Goal: Book appointment/travel/reservation

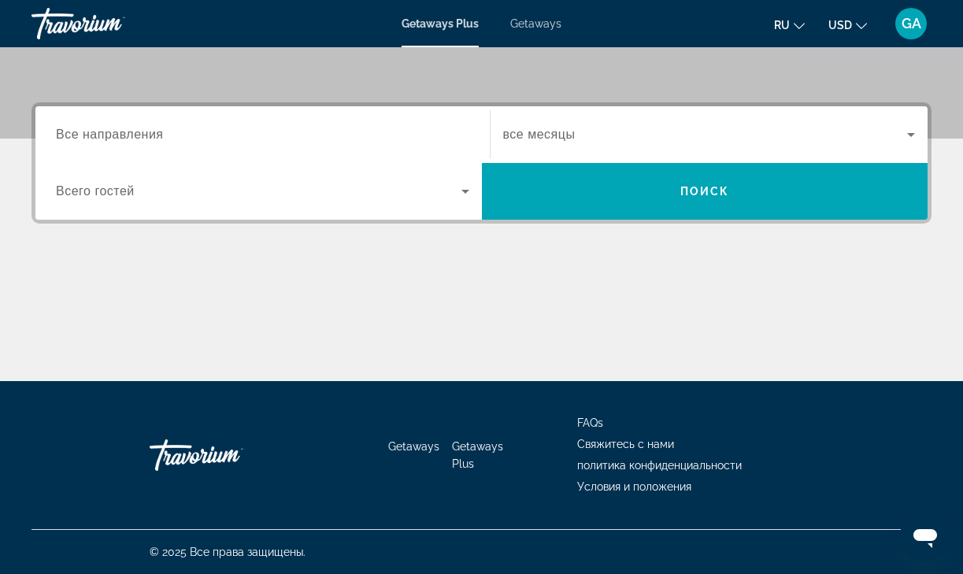
scroll to position [334, 0]
click at [156, 135] on span "Все направления" at bounding box center [110, 134] width 108 height 13
click at [156, 135] on input "Destination Все направления" at bounding box center [262, 135] width 413 height 19
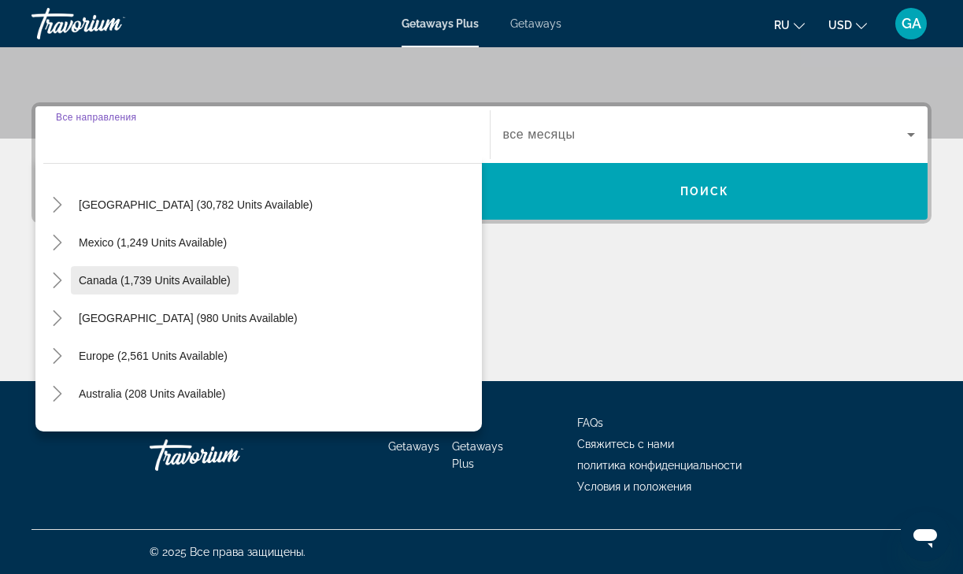
scroll to position [49, 0]
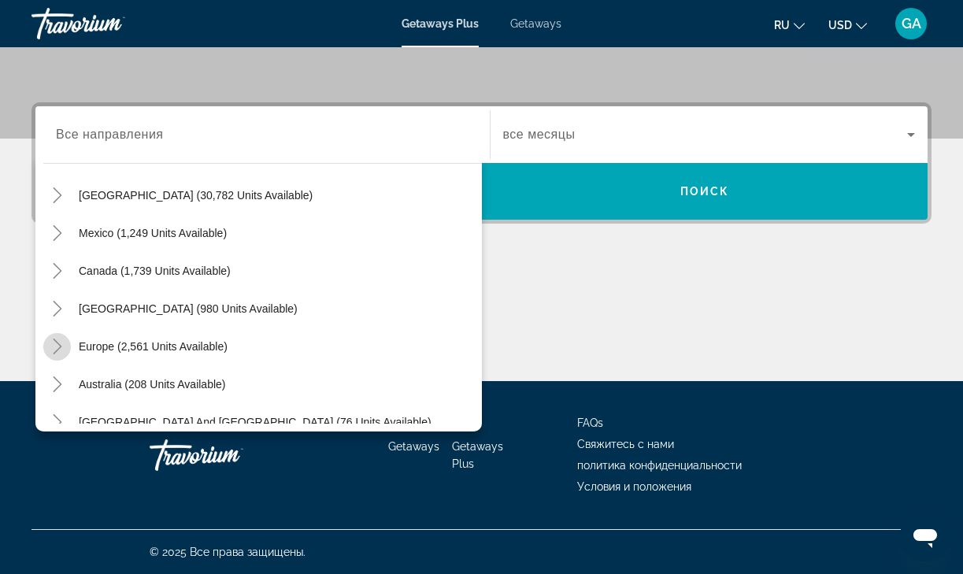
click at [62, 346] on icon "Toggle Europe (2,561 units available)" at bounding box center [58, 347] width 16 height 16
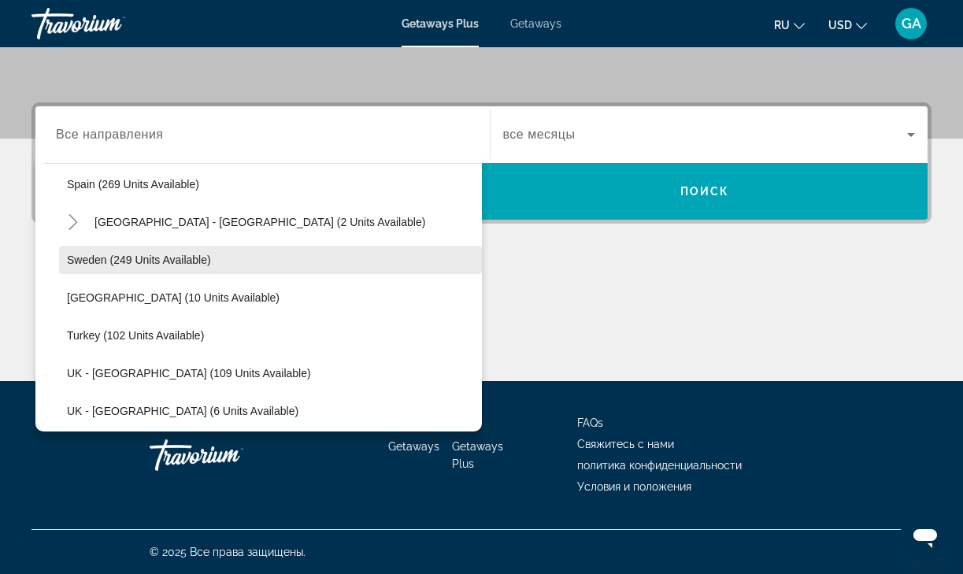
scroll to position [708, 0]
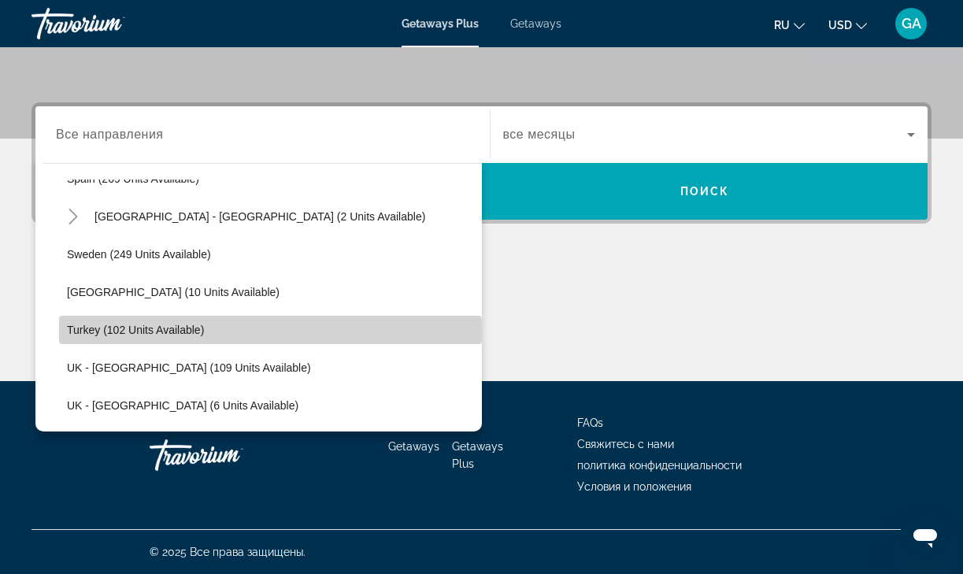
click at [143, 332] on span "Turkey (102 units available)" at bounding box center [135, 330] width 137 height 13
type input "**********"
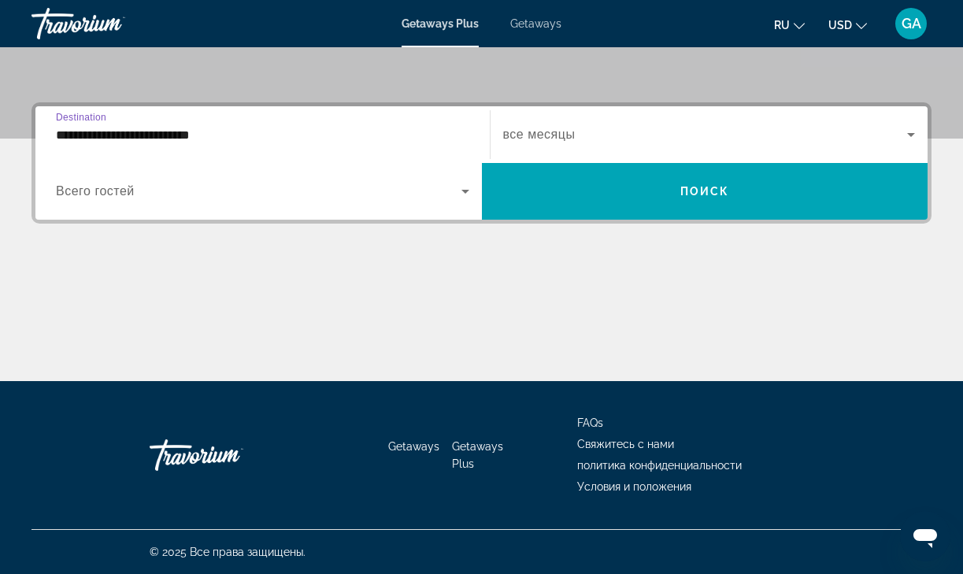
click at [467, 190] on icon "Search widget" at bounding box center [465, 191] width 19 height 19
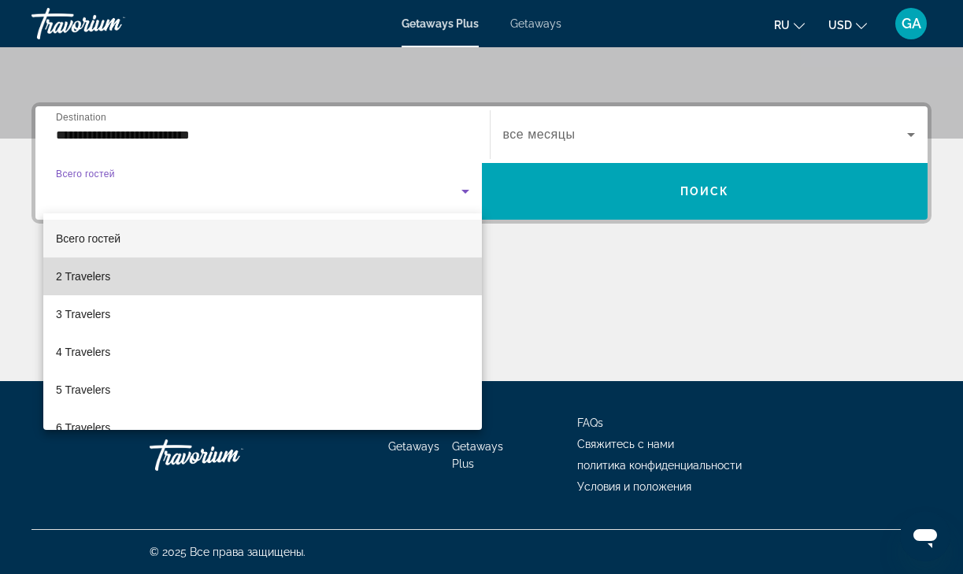
click at [446, 276] on mat-option "2 Travelers" at bounding box center [262, 276] width 439 height 38
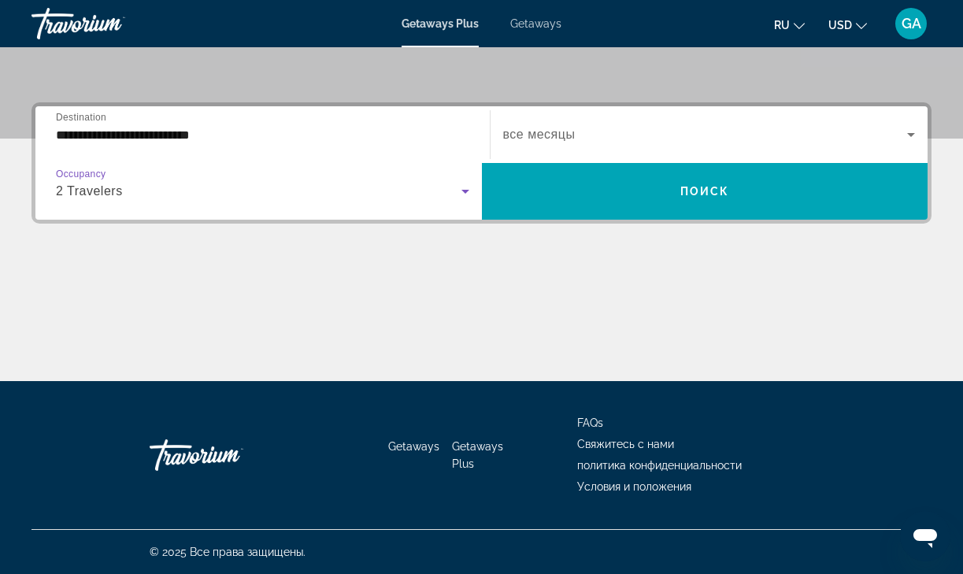
click at [913, 135] on icon "Search widget" at bounding box center [911, 135] width 8 height 4
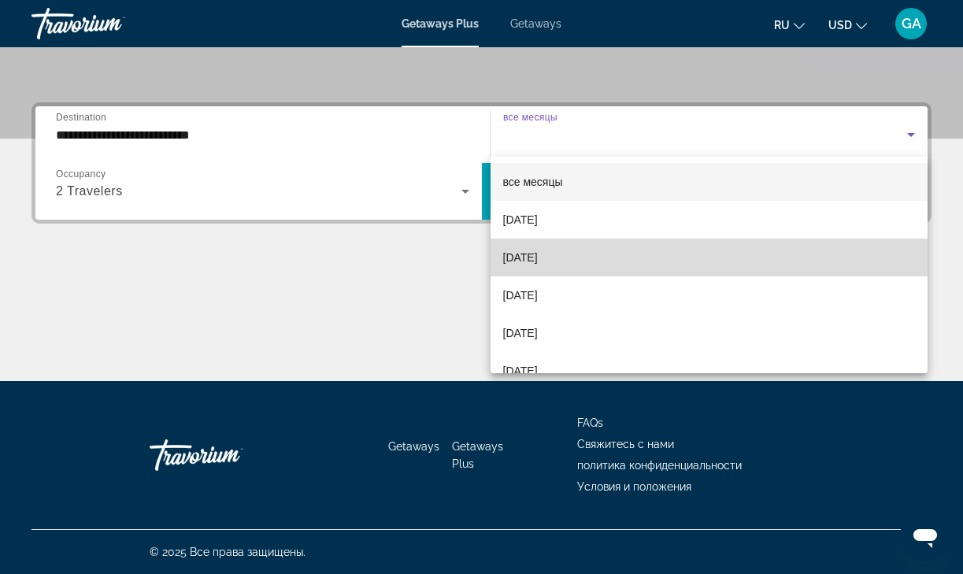
click at [670, 265] on mat-option "[DATE]" at bounding box center [710, 258] width 438 height 38
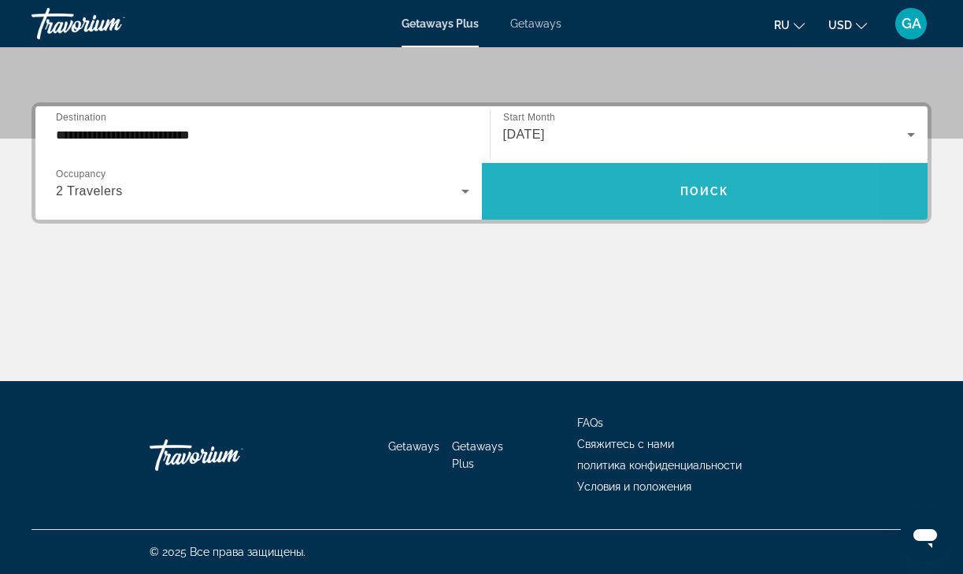
click at [716, 194] on span "Поиск" at bounding box center [705, 191] width 50 height 13
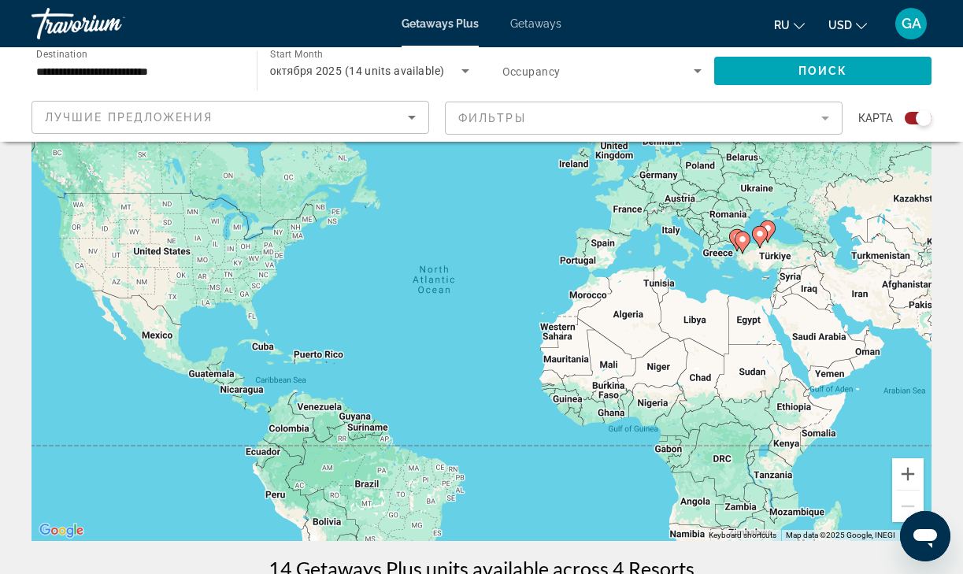
scroll to position [88, 0]
click at [742, 249] on icon "Main content" at bounding box center [742, 243] width 14 height 20
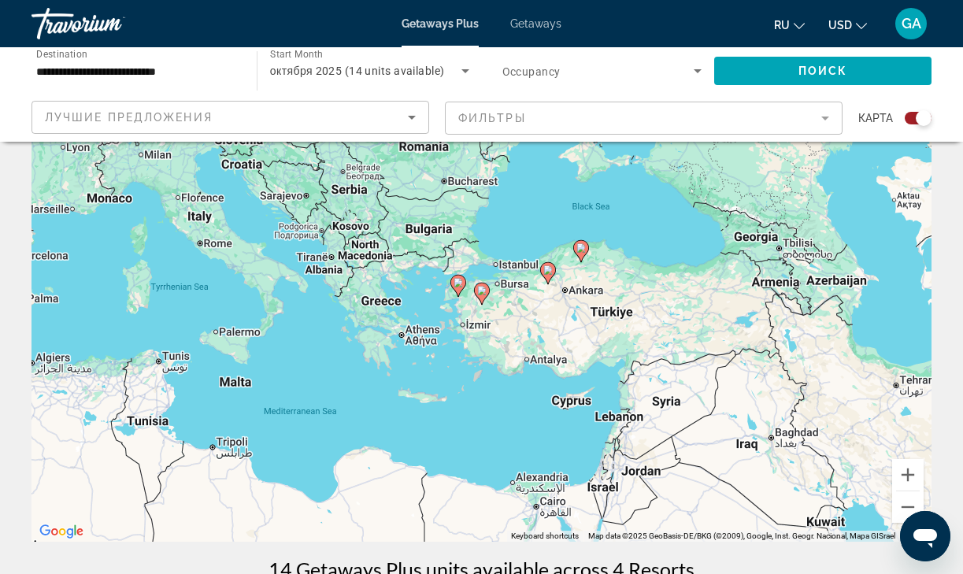
click at [457, 298] on div "To navigate, press the arrow keys. To activate drag with keyboard, press Alt + …" at bounding box center [481, 305] width 900 height 472
click at [458, 286] on image "Main content" at bounding box center [458, 282] width 9 height 9
type input "**********"
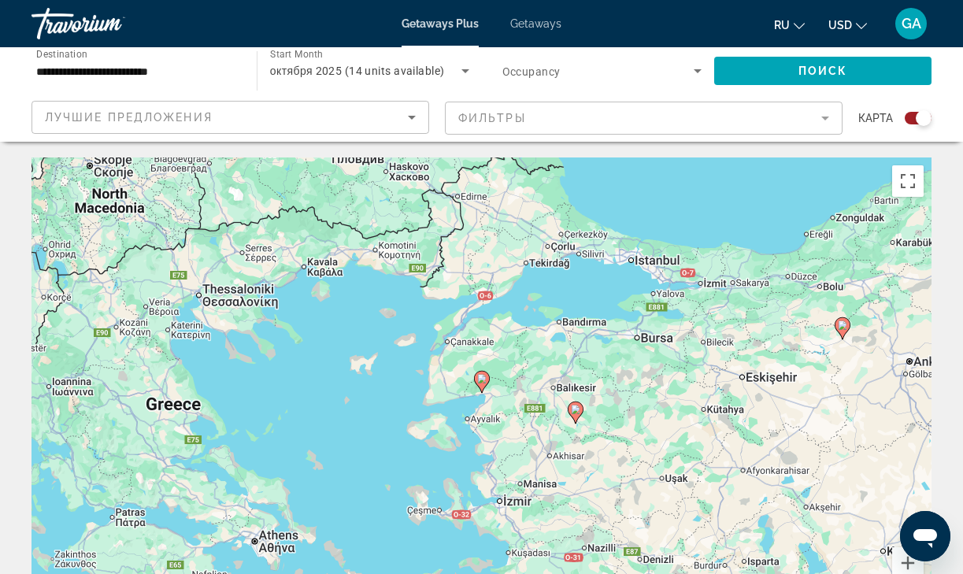
scroll to position [0, 0]
click at [466, 72] on icon "Search widget" at bounding box center [465, 71] width 8 height 4
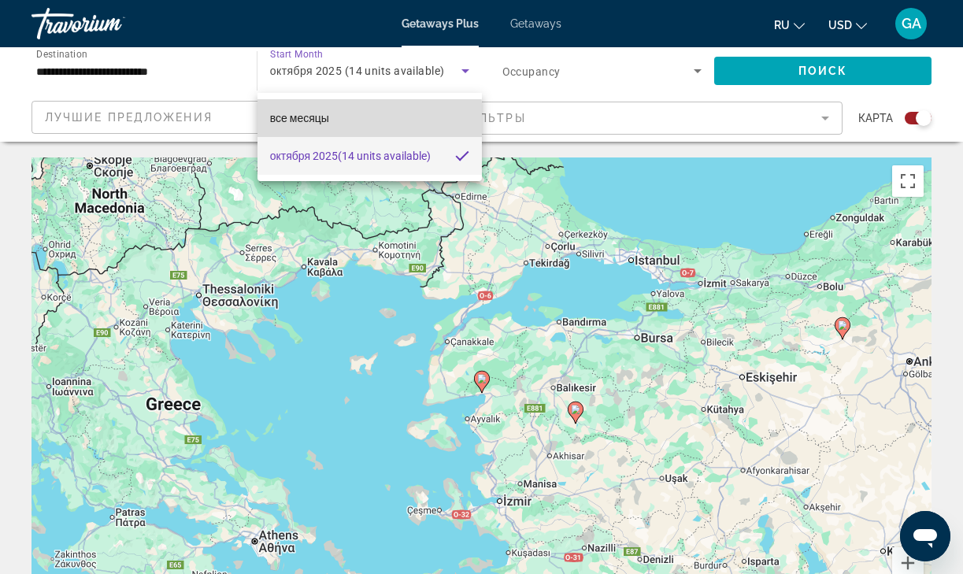
click at [299, 120] on span "все месяцы" at bounding box center [299, 118] width 59 height 13
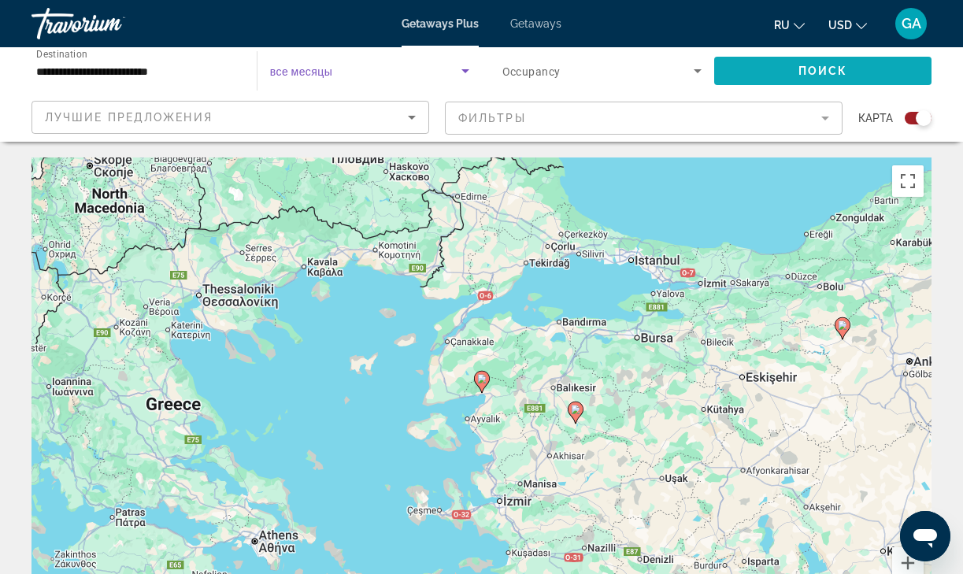
click at [823, 70] on span "Поиск" at bounding box center [823, 71] width 50 height 13
